Goal: Use online tool/utility: Utilize a website feature to perform a specific function

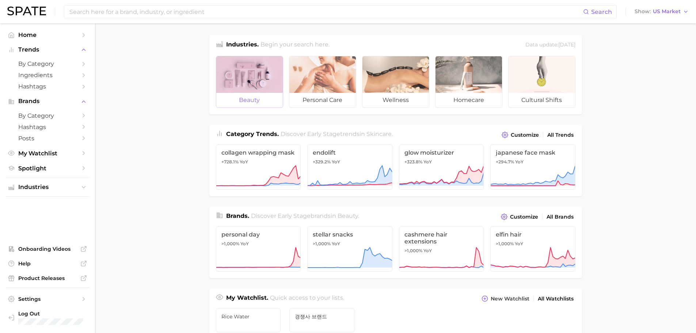
click at [262, 82] on div at bounding box center [249, 74] width 67 height 37
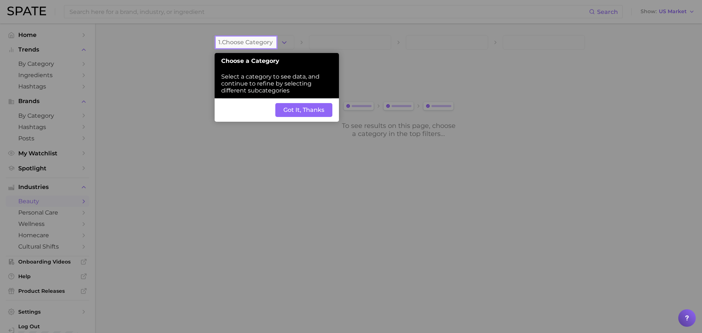
drag, startPoint x: 297, startPoint y: 117, endPoint x: 301, endPoint y: 113, distance: 5.2
click at [301, 113] on button "Got It, Thanks" at bounding box center [303, 110] width 57 height 14
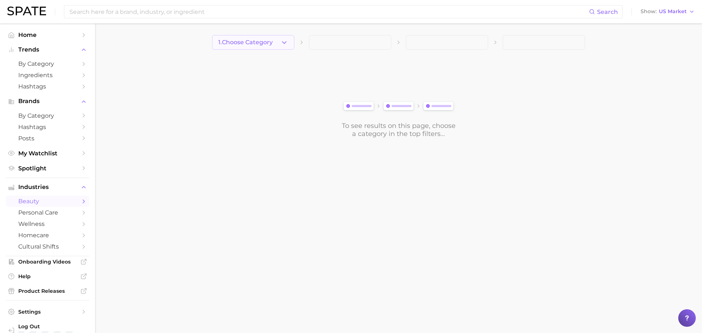
click at [288, 43] on button "1. Choose Category" at bounding box center [253, 42] width 82 height 15
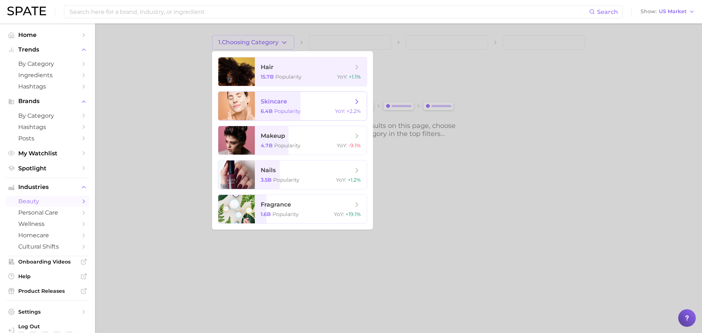
click at [287, 111] on span "Popularity" at bounding box center [287, 111] width 26 height 7
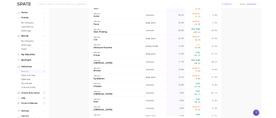
scroll to position [420, 0]
